Goal: Task Accomplishment & Management: Manage account settings

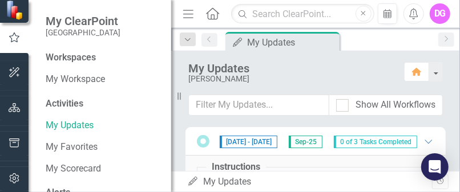
click at [230, 75] on div "[PERSON_NAME]" at bounding box center [290, 79] width 204 height 9
click at [67, 125] on link "My Updates" at bounding box center [103, 125] width 114 height 13
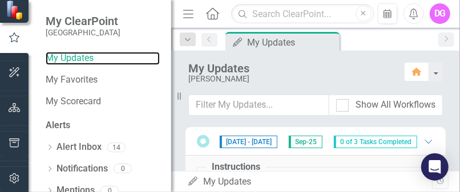
scroll to position [68, 0]
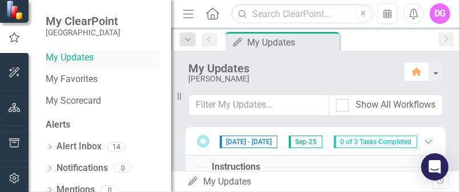
click at [53, 59] on link "My Updates" at bounding box center [103, 57] width 114 height 13
click at [225, 184] on div "My Updates My Updates" at bounding box center [309, 182] width 245 height 13
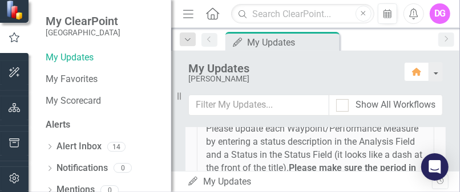
scroll to position [47, 0]
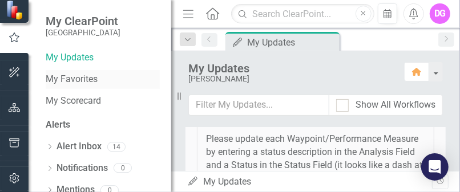
drag, startPoint x: 178, startPoint y: 95, endPoint x: 121, endPoint y: 80, distance: 59.0
click at [121, 80] on div "My ClearPoint Cape Coral Workspaces My Workspace Activities My Updates My Favor…" at bounding box center [85, 96] width 171 height 192
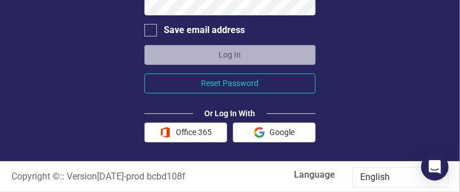
scroll to position [174, 0]
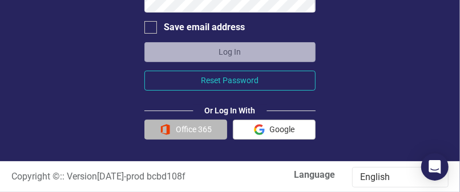
click at [199, 126] on button "Office 365" at bounding box center [185, 130] width 83 height 20
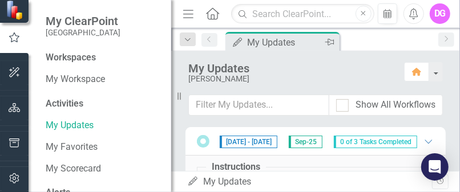
drag, startPoint x: 187, startPoint y: 42, endPoint x: 313, endPoint y: 47, distance: 126.9
click at [313, 47] on div "Dropdown Search My Updates My Updates Pin Previous My Updates My Updates Pin Ne…" at bounding box center [315, 39] width 289 height 23
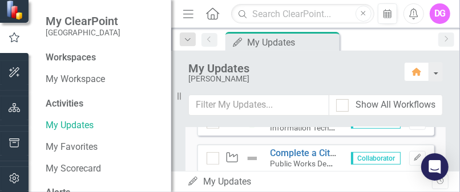
scroll to position [303, 0]
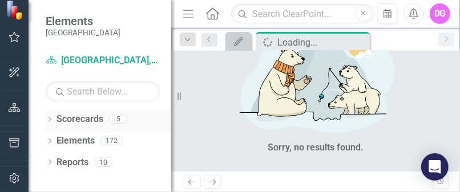
drag, startPoint x: 171, startPoint y: 114, endPoint x: 123, endPoint y: 115, distance: 47.4
click at [123, 115] on div "Elements Cape Coral Scorecard [GEOGRAPHIC_DATA], [GEOGRAPHIC_DATA] Business Ini…" at bounding box center [85, 96] width 171 height 192
click at [187, 14] on icon "Menu" at bounding box center [188, 13] width 15 height 12
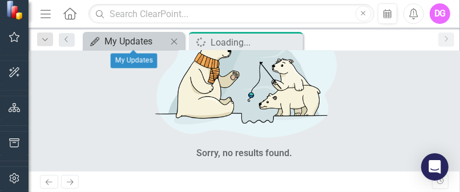
click at [134, 39] on div "My Updates" at bounding box center [135, 41] width 63 height 14
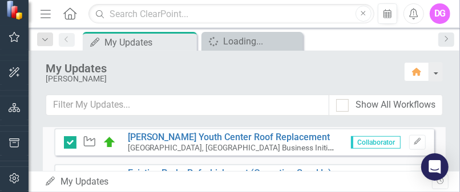
scroll to position [549, 0]
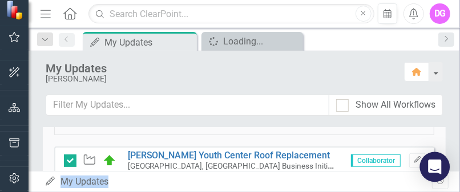
drag, startPoint x: 449, startPoint y: 158, endPoint x: 426, endPoint y: 177, distance: 30.1
click at [426, 177] on body "Elements Cape Coral Scorecard [GEOGRAPHIC_DATA], [GEOGRAPHIC_DATA] Business Ini…" at bounding box center [230, 96] width 460 height 192
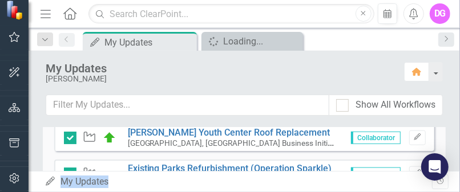
scroll to position [595, 0]
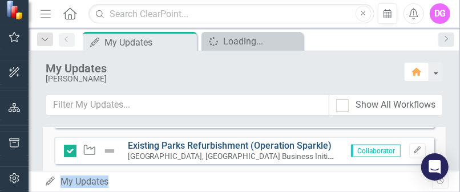
click at [188, 144] on link "Existing Parks Refurbishment (Operation Sparkle)" at bounding box center [230, 145] width 204 height 11
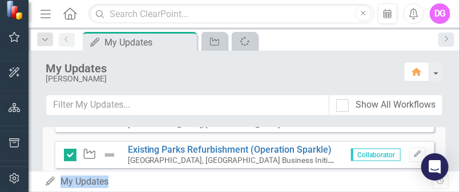
scroll to position [596, 0]
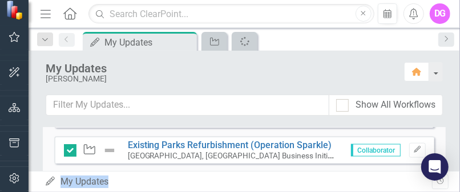
click at [111, 148] on img at bounding box center [110, 151] width 14 height 14
drag, startPoint x: 111, startPoint y: 148, endPoint x: 116, endPoint y: 170, distance: 22.4
click at [116, 170] on div "Instructions Before you start, please make sure the period is set to [DATE] ! P…" at bounding box center [244, 108] width 380 height 283
click at [110, 148] on img at bounding box center [110, 151] width 14 height 14
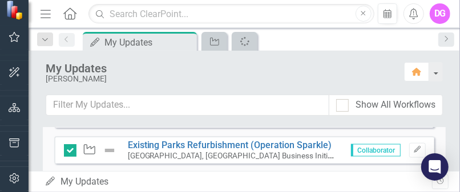
click at [110, 148] on img at bounding box center [110, 151] width 14 height 14
click at [414, 150] on icon "button" at bounding box center [417, 150] width 7 height 7
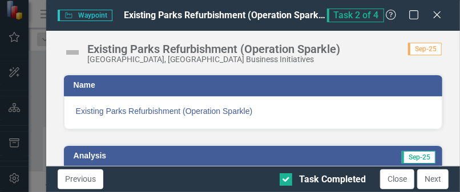
click at [73, 51] on img at bounding box center [72, 52] width 18 height 18
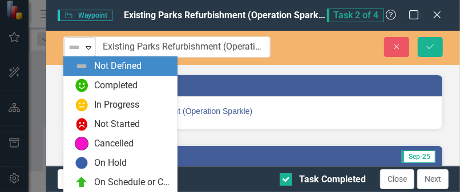
click at [88, 47] on icon "Expand" at bounding box center [88, 47] width 11 height 9
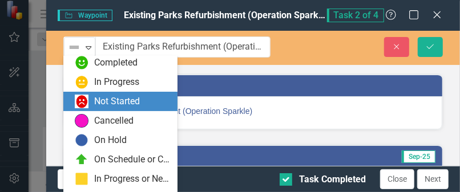
scroll to position [22, 0]
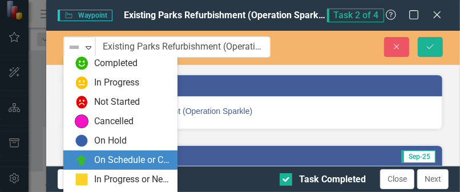
click at [130, 159] on div "On Schedule or Complete" at bounding box center [132, 160] width 77 height 13
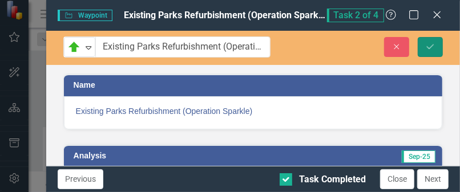
click at [429, 47] on icon "Save" at bounding box center [430, 47] width 10 height 8
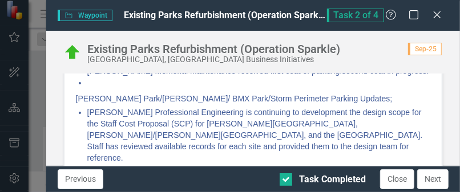
scroll to position [206, 0]
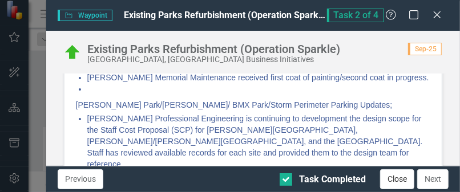
click at [391, 178] on button "Close" at bounding box center [397, 180] width 34 height 20
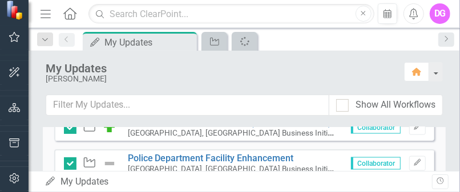
scroll to position [624, 0]
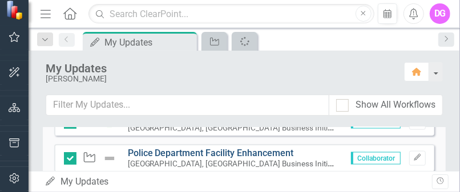
click at [209, 151] on link "Police Department Facility Enhancement" at bounding box center [211, 153] width 166 height 11
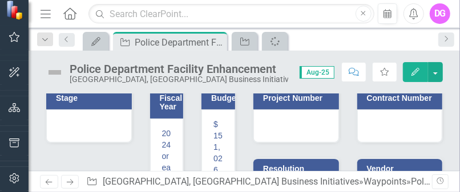
scroll to position [188, 0]
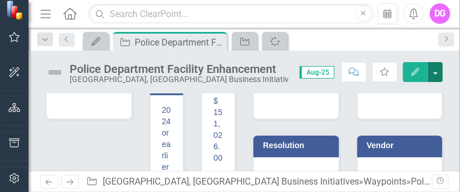
click at [436, 73] on button "button" at bounding box center [435, 72] width 15 height 20
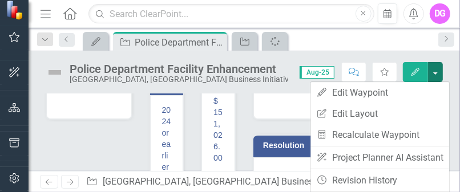
click at [314, 69] on span "Aug-25" at bounding box center [317, 72] width 35 height 13
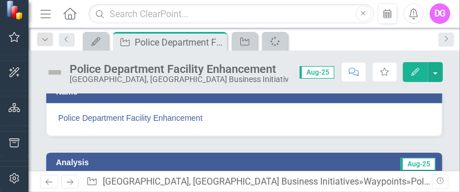
scroll to position [0, 0]
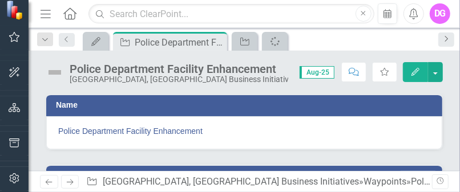
click at [449, 38] on icon "Next" at bounding box center [446, 38] width 9 height 7
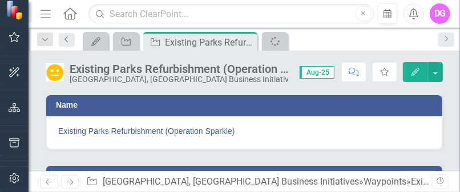
click at [62, 41] on icon "Previous" at bounding box center [66, 39] width 9 height 7
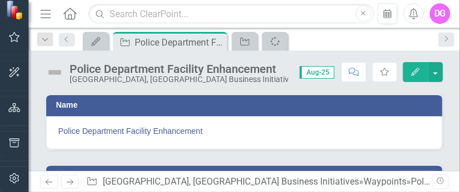
click at [200, 66] on div "Police Department Facility Enhancement" at bounding box center [179, 69] width 219 height 13
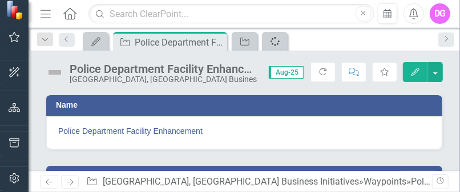
click at [275, 39] on icon "Spinner" at bounding box center [275, 41] width 13 height 14
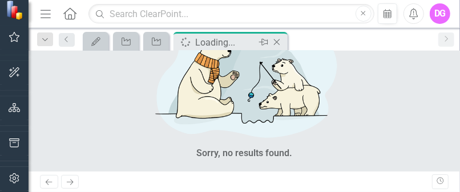
click at [276, 42] on icon at bounding box center [277, 42] width 6 height 6
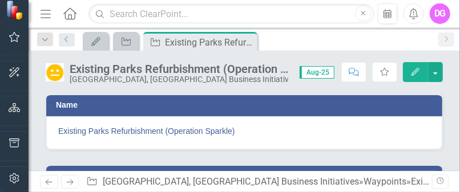
click at [455, 64] on div "Existing Parks Refurbishment (Operation Sparkle) [GEOGRAPHIC_DATA], [GEOGRAPHIC…" at bounding box center [245, 68] width 432 height 34
click at [50, 9] on icon "Menu" at bounding box center [45, 13] width 15 height 12
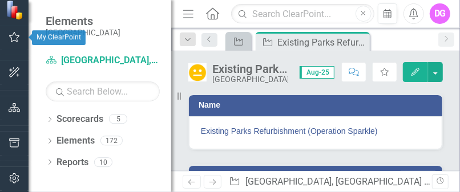
click at [15, 39] on icon "button" at bounding box center [15, 37] width 12 height 9
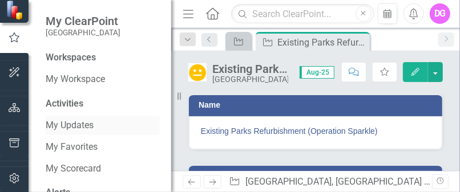
click at [56, 124] on link "My Updates" at bounding box center [103, 125] width 114 height 13
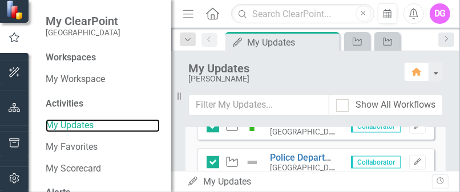
scroll to position [716, 0]
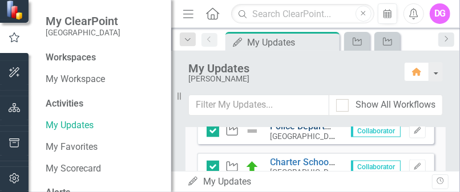
click at [309, 132] on link "Police Department Facility Enhancement" at bounding box center [354, 126] width 166 height 11
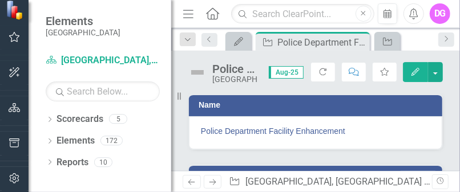
click at [413, 69] on icon "Edit" at bounding box center [416, 72] width 10 height 8
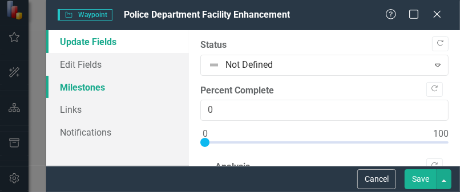
type textarea "<p>[PERSON_NAME][GEOGRAPHIC_DATA] (SE CCPD substation)</p> <p>Renovations remai…"
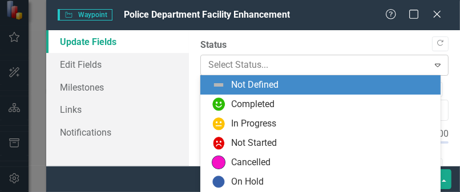
click at [436, 65] on div "Expand" at bounding box center [438, 65] width 21 height 18
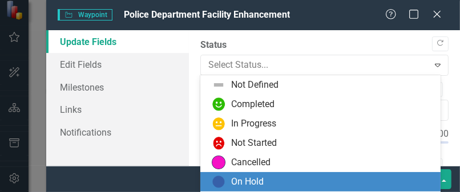
click at [246, 182] on div "On Hold" at bounding box center [247, 182] width 33 height 13
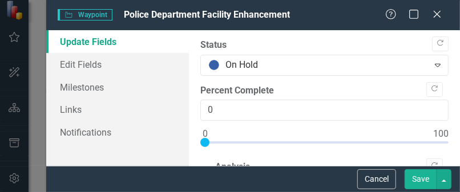
click at [418, 179] on button "Save" at bounding box center [421, 180] width 32 height 20
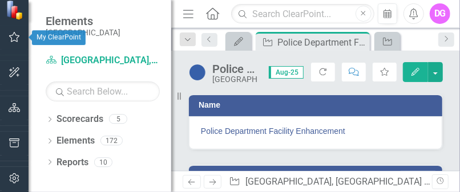
click at [13, 38] on icon "button" at bounding box center [15, 37] width 12 height 9
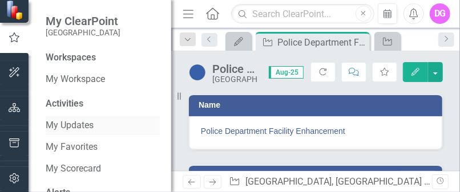
click at [81, 123] on link "My Updates" at bounding box center [103, 125] width 114 height 13
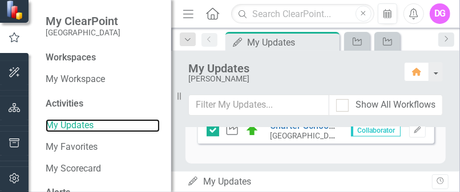
scroll to position [690, 0]
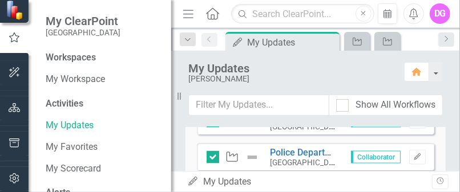
click at [292, 122] on link "Existing Parks Refurbishment (Operation Sparkle)" at bounding box center [373, 116] width 204 height 11
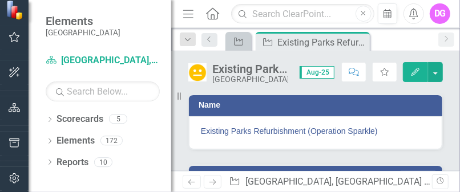
click at [459, 64] on div "Existing Parks Refurbishment (Operation Sparkle) [GEOGRAPHIC_DATA], [GEOGRAPHIC…" at bounding box center [315, 68] width 289 height 34
click at [335, 104] on h3 "Name" at bounding box center [318, 105] width 238 height 9
